Goal: Information Seeking & Learning: Learn about a topic

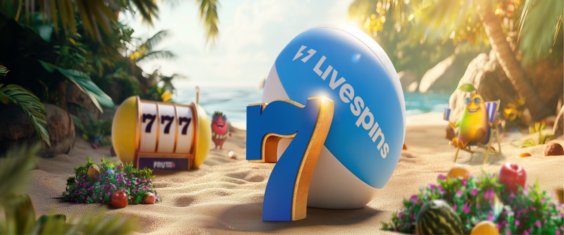
click at [51, 68] on span "Tarjoukset" at bounding box center [36, 64] width 30 height 8
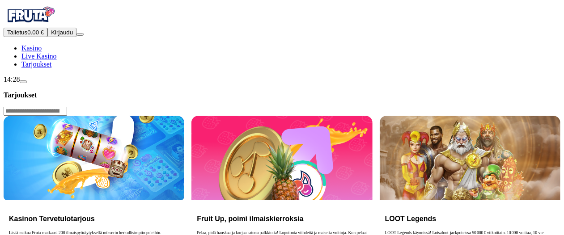
click at [51, 68] on span "Tarjoukset" at bounding box center [36, 64] width 30 height 8
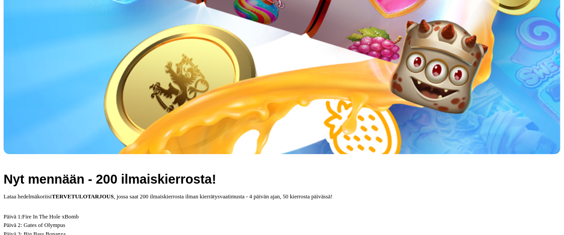
scroll to position [328, 0]
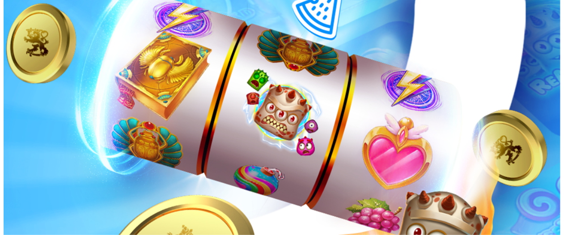
scroll to position [153, 0]
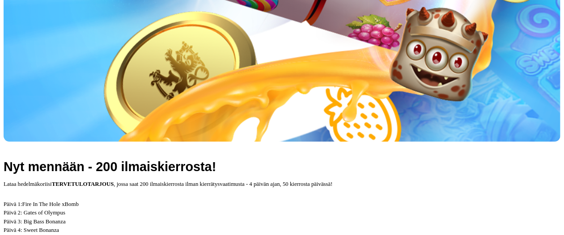
scroll to position [341, 0]
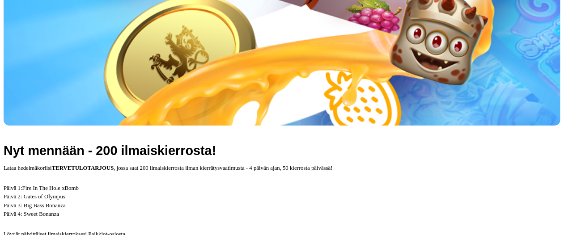
scroll to position [350, 0]
